Goal: Learn about a topic

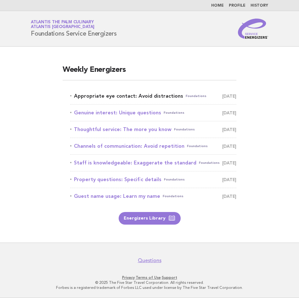
click at [153, 94] on link "Appropriate eye contact: Avoid distractions Foundations [DATE]" at bounding box center [153, 96] width 166 height 9
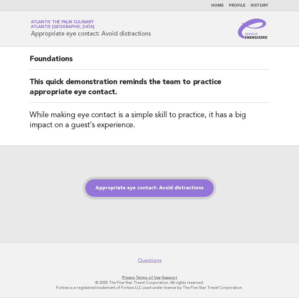
click at [144, 189] on link "Appropriate eye contact: Avoid distractions" at bounding box center [149, 188] width 128 height 18
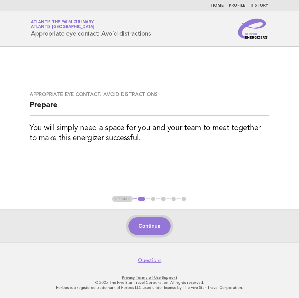
click at [142, 229] on button "Continue" at bounding box center [149, 226] width 42 height 18
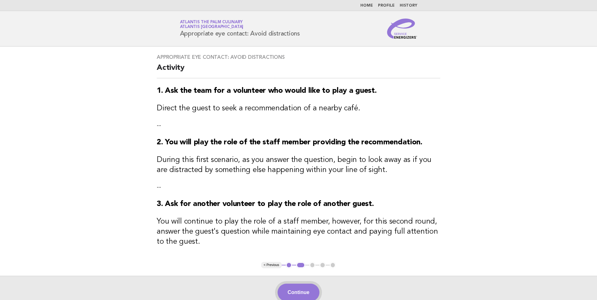
click at [299, 289] on button "Continue" at bounding box center [299, 293] width 42 height 18
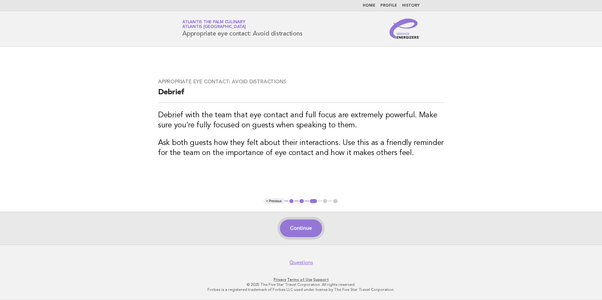
click at [290, 234] on button "Continue" at bounding box center [301, 229] width 42 height 18
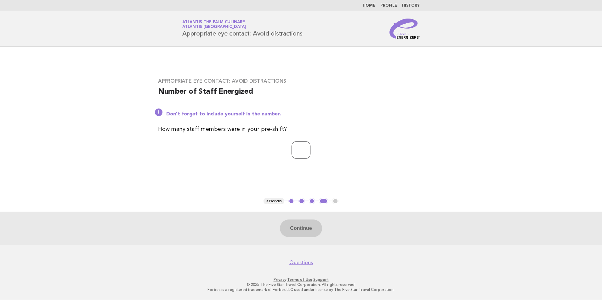
click at [299, 150] on input "number" at bounding box center [301, 150] width 19 height 18
type input "**"
click at [299, 226] on button "Continue" at bounding box center [301, 229] width 42 height 18
